Goal: Task Accomplishment & Management: Manage account settings

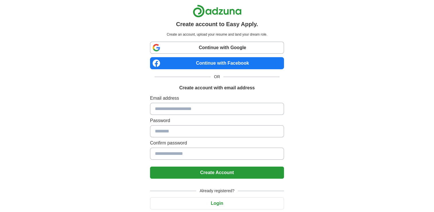
click at [214, 47] on link "Continue with Google" at bounding box center [217, 48] width 134 height 12
click at [206, 109] on input at bounding box center [217, 109] width 134 height 12
type input "**********"
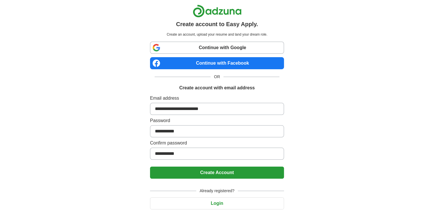
click at [150, 167] on button "Create Account" at bounding box center [217, 173] width 134 height 12
click at [209, 175] on button "Create Account" at bounding box center [217, 173] width 134 height 12
click at [269, 175] on button "Create Account" at bounding box center [217, 173] width 134 height 12
click at [237, 208] on button "Login" at bounding box center [217, 203] width 134 height 12
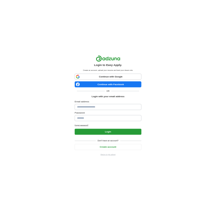
scroll to position [4, 0]
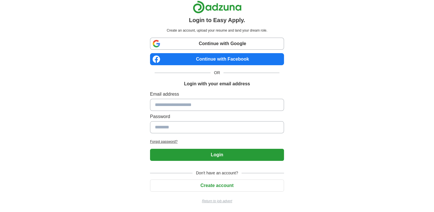
click at [259, 111] on div "Email address Password" at bounding box center [217, 113] width 134 height 45
click at [252, 106] on input at bounding box center [217, 105] width 134 height 12
type input "**********"
click at [249, 154] on button "Login" at bounding box center [217, 155] width 134 height 12
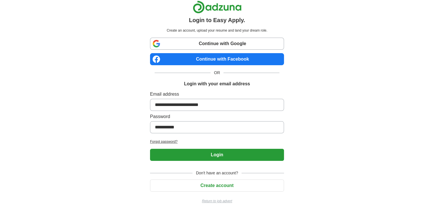
click at [249, 154] on button "Login" at bounding box center [217, 155] width 134 height 12
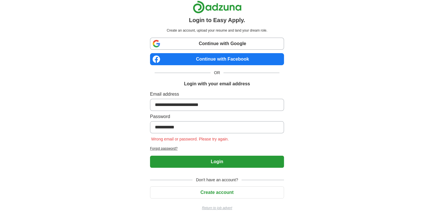
click at [200, 151] on form "**********" at bounding box center [217, 129] width 134 height 77
drag, startPoint x: 200, startPoint y: 151, endPoint x: 200, endPoint y: 161, distance: 9.5
click at [200, 161] on button "Login" at bounding box center [217, 162] width 134 height 12
